Goal: Task Accomplishment & Management: Manage account settings

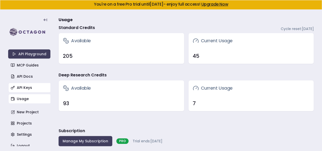
click at [24, 92] on div "API Playground MCP Guides API Docs API Keys Usage New Project Projects Settings…" at bounding box center [29, 80] width 42 height 131
click at [24, 89] on link "API Keys" at bounding box center [30, 87] width 42 height 9
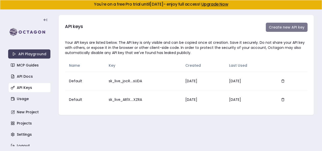
click at [293, 26] on button "Create new API key" at bounding box center [287, 27] width 42 height 9
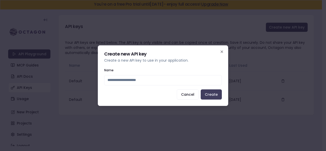
click at [170, 77] on input "Name" at bounding box center [163, 80] width 118 height 10
type input "**********"
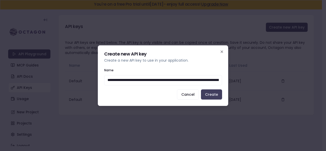
drag, startPoint x: 219, startPoint y: 80, endPoint x: 61, endPoint y: 74, distance: 158.3
click at [61, 74] on body "You're on a free Pro trial until [DATE] - enjoy full access! Upgrade Now API Pl…" at bounding box center [161, 75] width 322 height 151
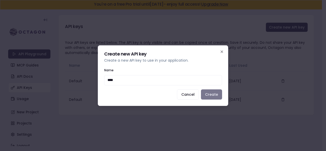
type input "****"
click at [217, 97] on button "Create" at bounding box center [211, 94] width 21 height 10
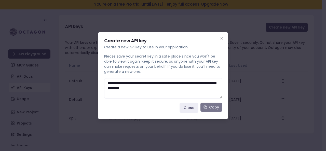
click at [217, 106] on button "Copy" at bounding box center [212, 107] width 22 height 9
click at [223, 38] on icon "button" at bounding box center [222, 38] width 4 height 4
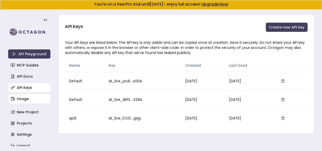
click at [19, 99] on link "Usage" at bounding box center [30, 98] width 42 height 9
